Goal: Transaction & Acquisition: Purchase product/service

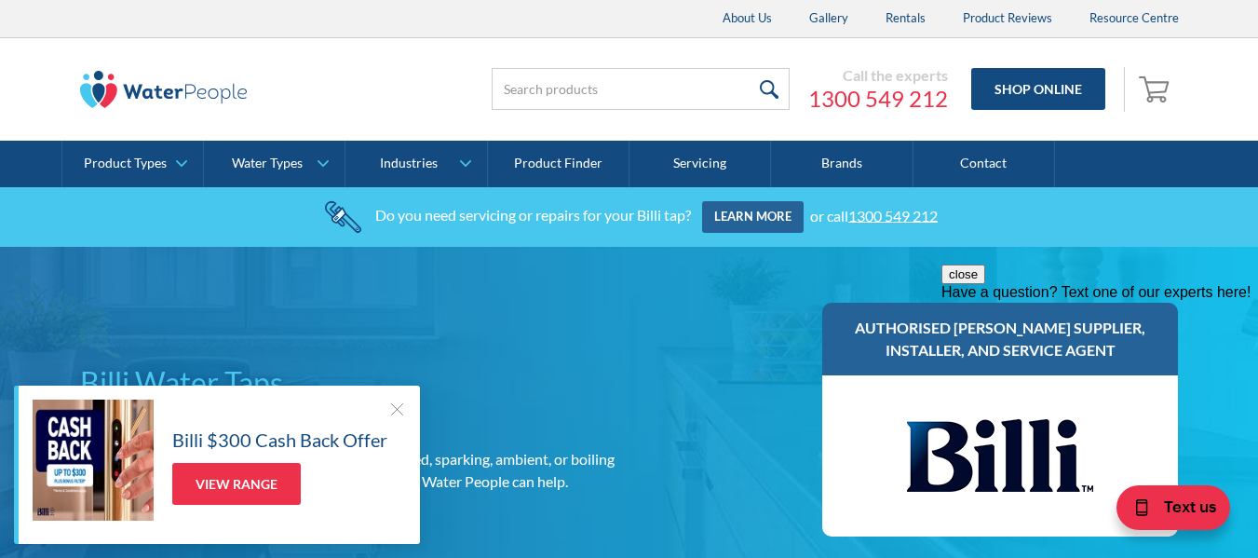
click at [390, 407] on div at bounding box center [396, 408] width 19 height 19
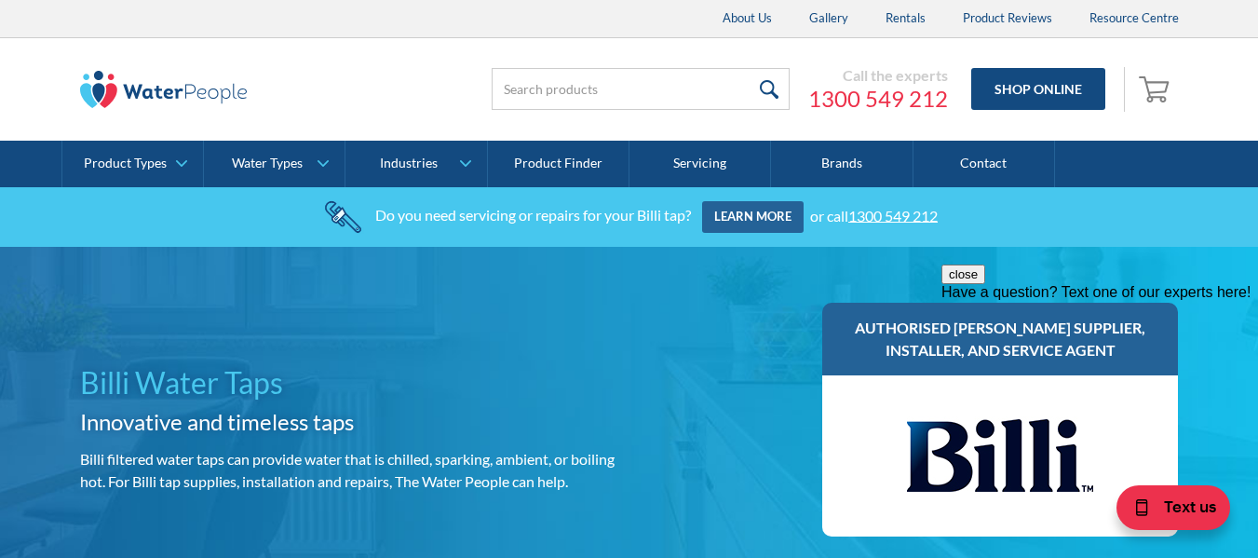
click at [985, 284] on button "close" at bounding box center [963, 274] width 44 height 20
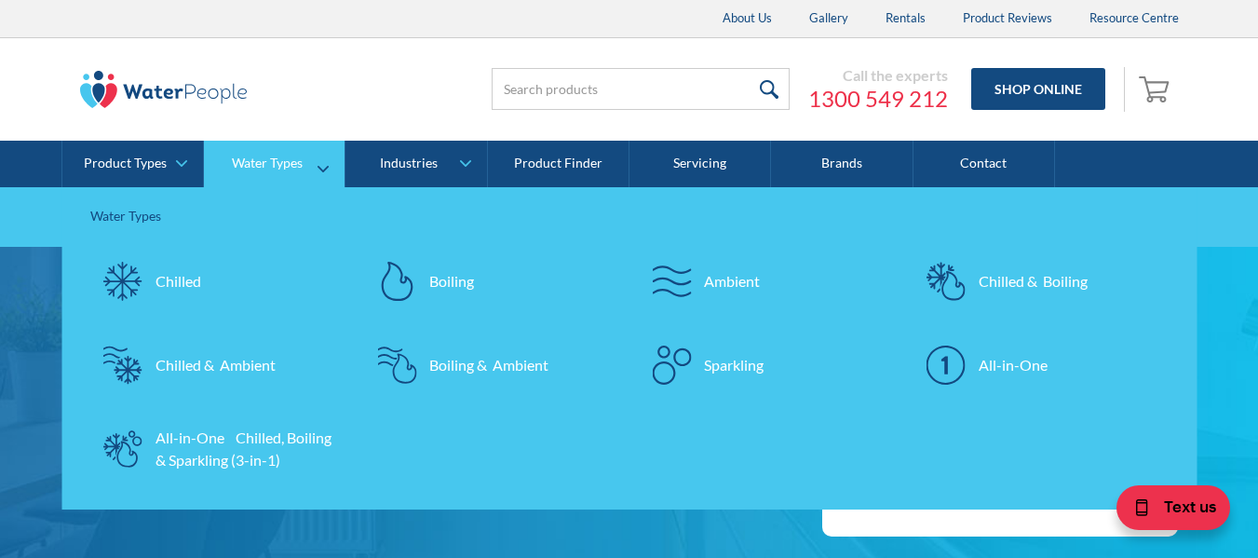
click at [196, 449] on div "All-in-One Chilled, Boiling & Sparkling (3-in-1)" at bounding box center [246, 448] width 182 height 45
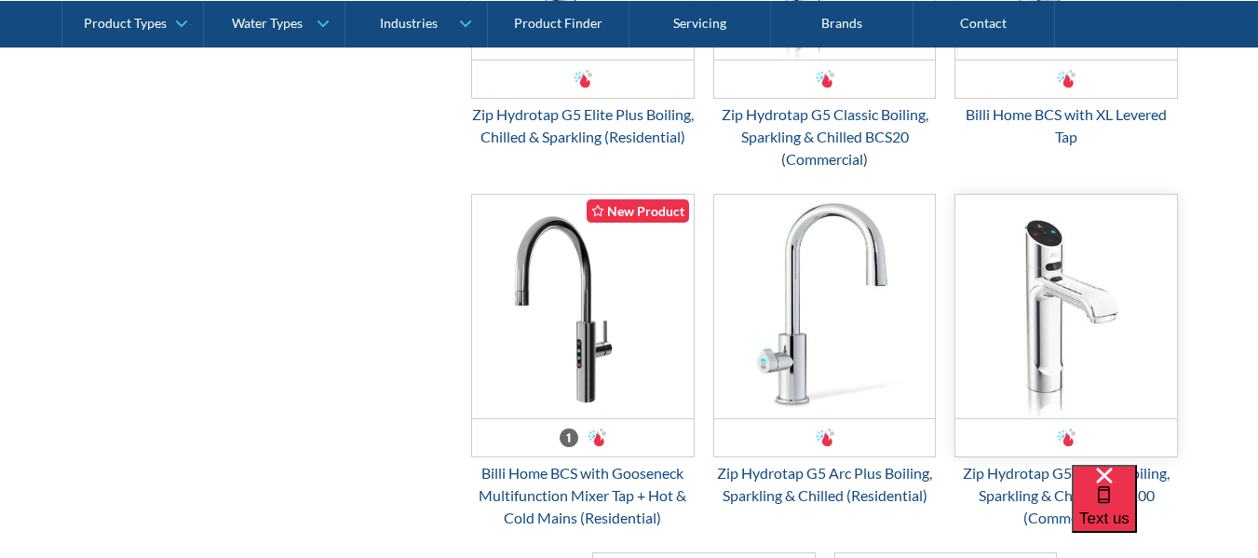
scroll to position [1955, 0]
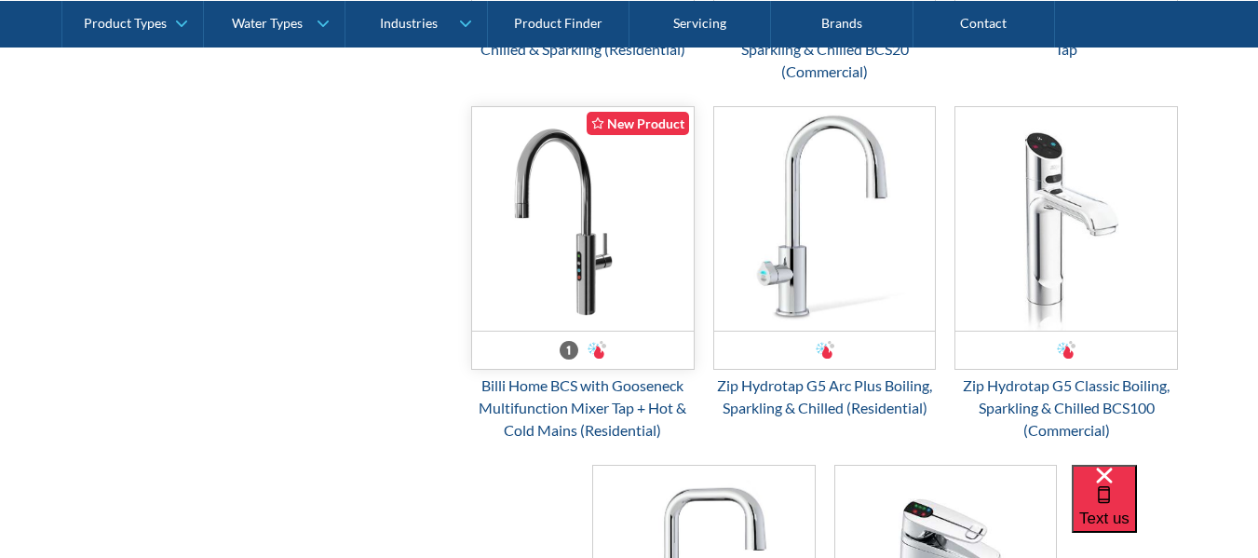
click at [586, 290] on img "Email Form 3" at bounding box center [583, 218] width 222 height 223
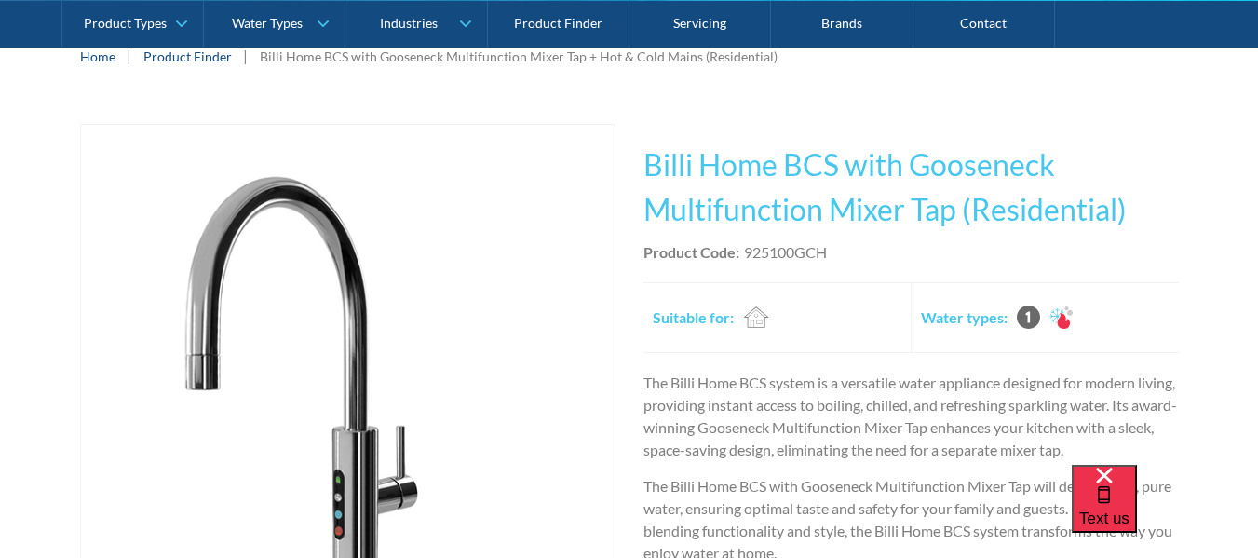
scroll to position [372, 0]
